Goal: Navigation & Orientation: Find specific page/section

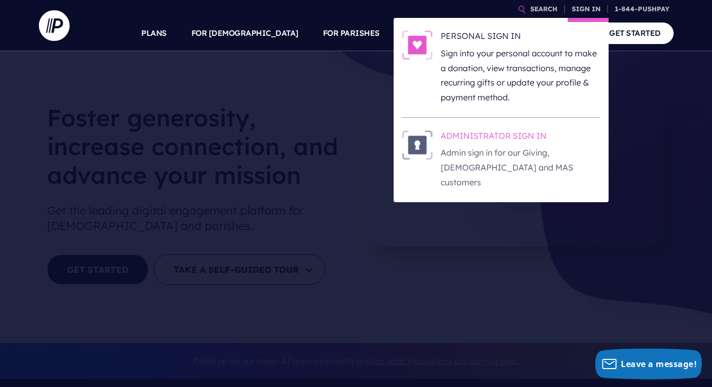
click at [558, 141] on h6 "ADMINISTRATOR SIGN IN" at bounding box center [520, 137] width 160 height 15
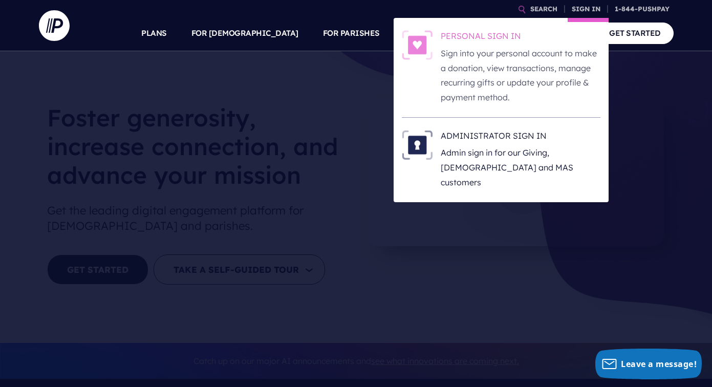
click at [452, 38] on h6 "PERSONAL SIGN IN" at bounding box center [520, 37] width 160 height 15
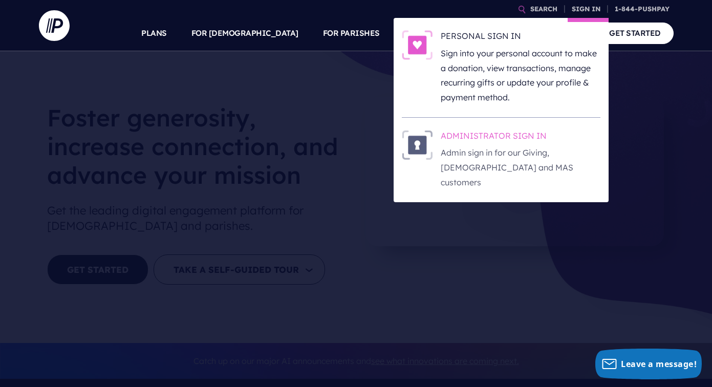
click at [513, 132] on h6 "ADMINISTRATOR SIGN IN" at bounding box center [520, 137] width 160 height 15
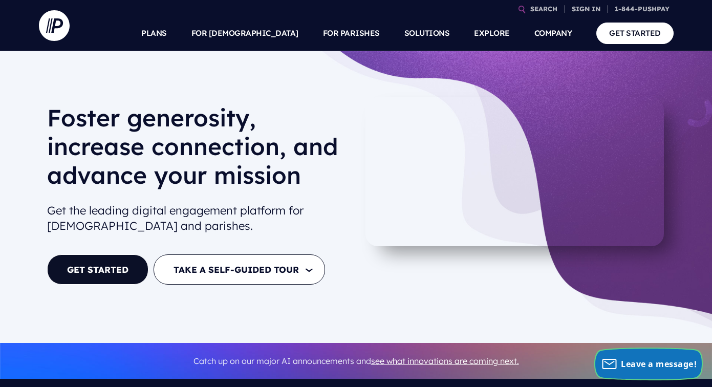
click at [635, 361] on span "Leave a message!" at bounding box center [658, 363] width 76 height 11
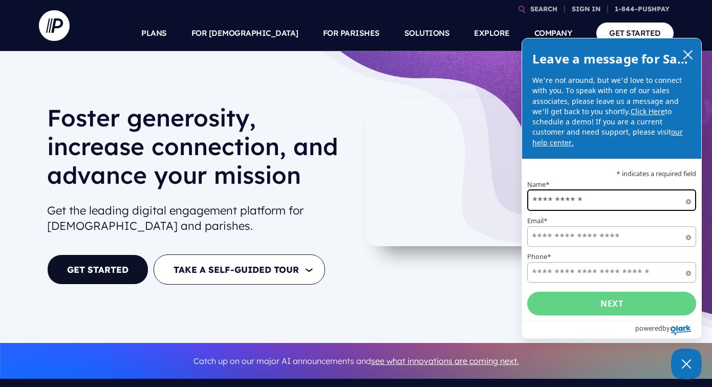
type input "**********"
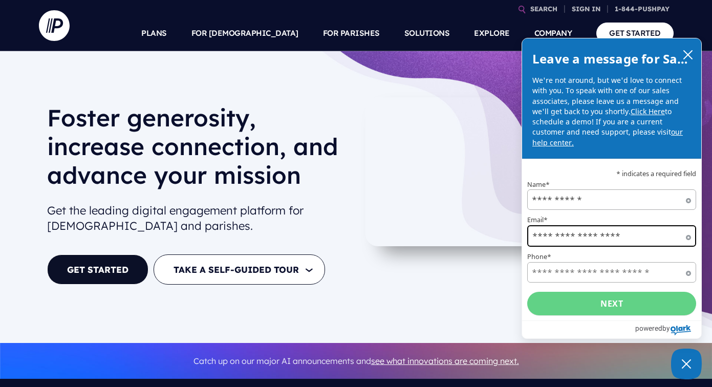
type input "**********"
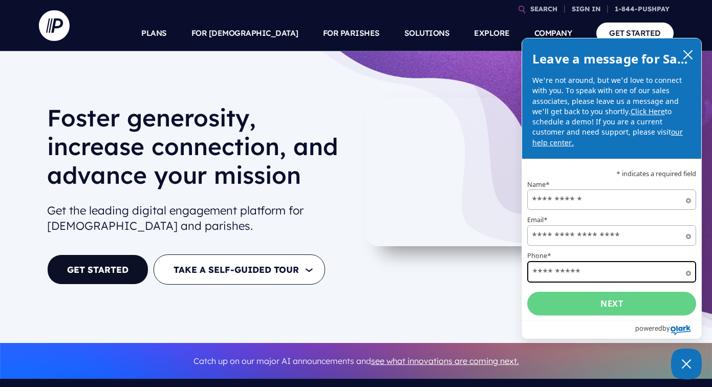
type input "**********"
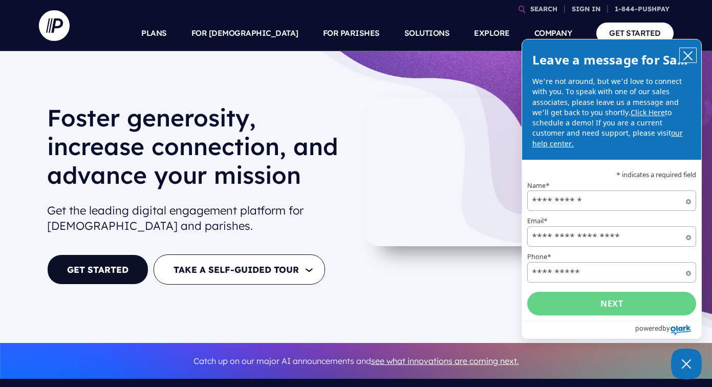
click at [689, 52] on button "close chatbox" at bounding box center [687, 55] width 16 height 14
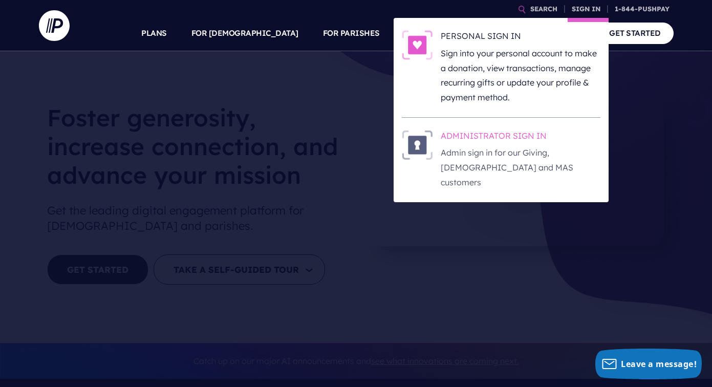
click at [550, 135] on h6 "ADMINISTRATOR SIGN IN" at bounding box center [520, 137] width 160 height 15
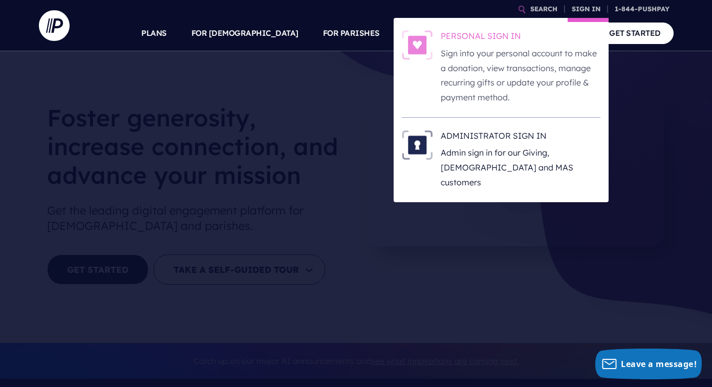
click at [475, 36] on h6 "PERSONAL SIGN IN" at bounding box center [520, 37] width 160 height 15
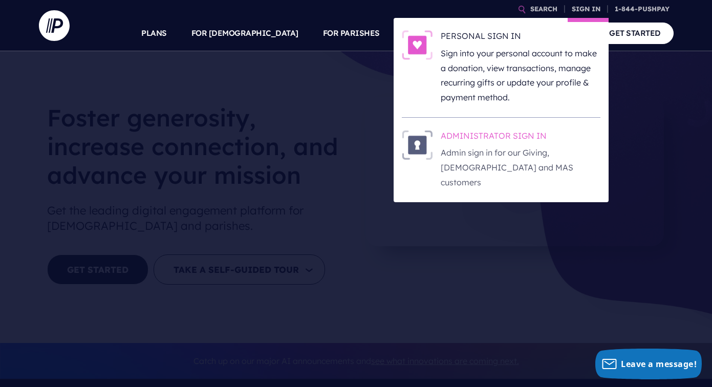
click at [501, 134] on h6 "ADMINISTRATOR SIGN IN" at bounding box center [520, 137] width 160 height 15
click at [468, 133] on h6 "ADMINISTRATOR SIGN IN" at bounding box center [520, 137] width 160 height 15
click at [503, 130] on h6 "ADMINISTRATOR SIGN IN" at bounding box center [520, 137] width 160 height 15
click at [590, 10] on link "SIGN IN" at bounding box center [585, 9] width 37 height 18
click at [508, 137] on h6 "ADMINISTRATOR SIGN IN" at bounding box center [520, 137] width 160 height 15
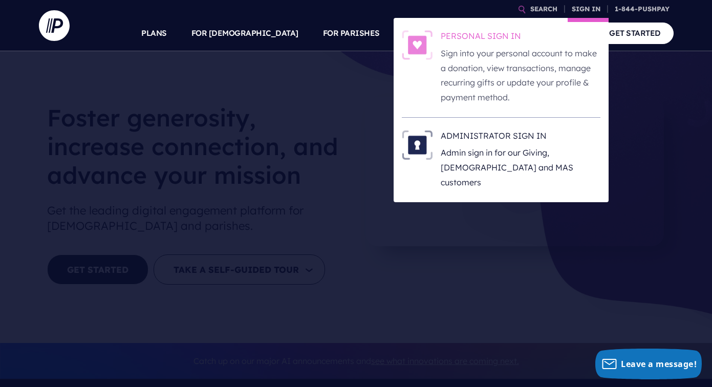
click at [503, 40] on h6 "PERSONAL SIGN IN" at bounding box center [520, 37] width 160 height 15
